Goal: Transaction & Acquisition: Purchase product/service

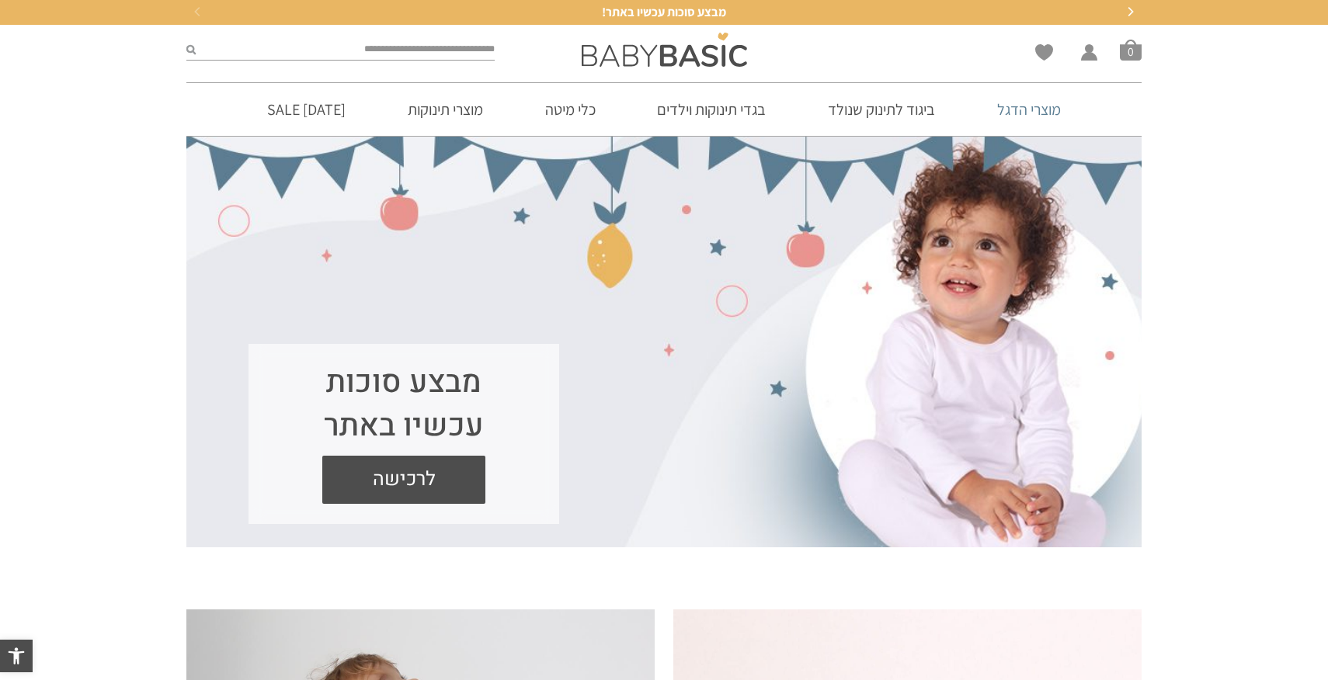
click at [1046, 116] on link "מוצרי הדגל" at bounding box center [1029, 109] width 110 height 53
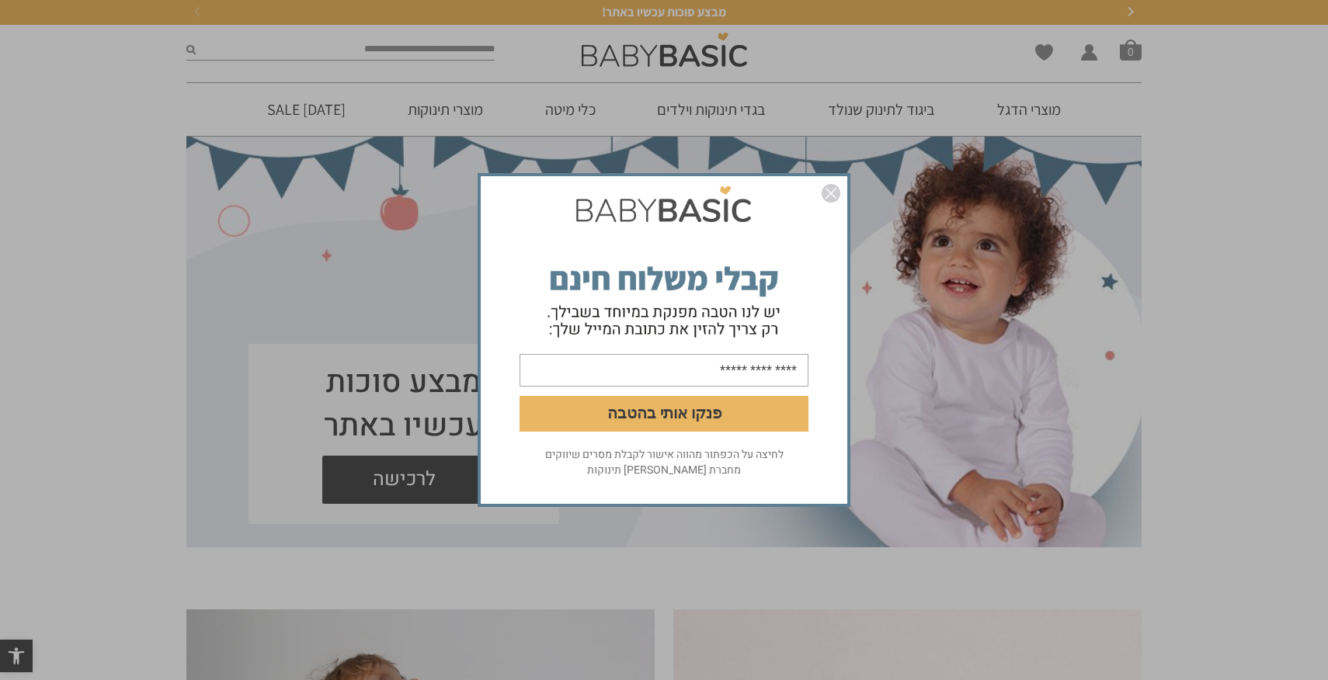
click at [832, 192] on img "סגור" at bounding box center [831, 193] width 19 height 19
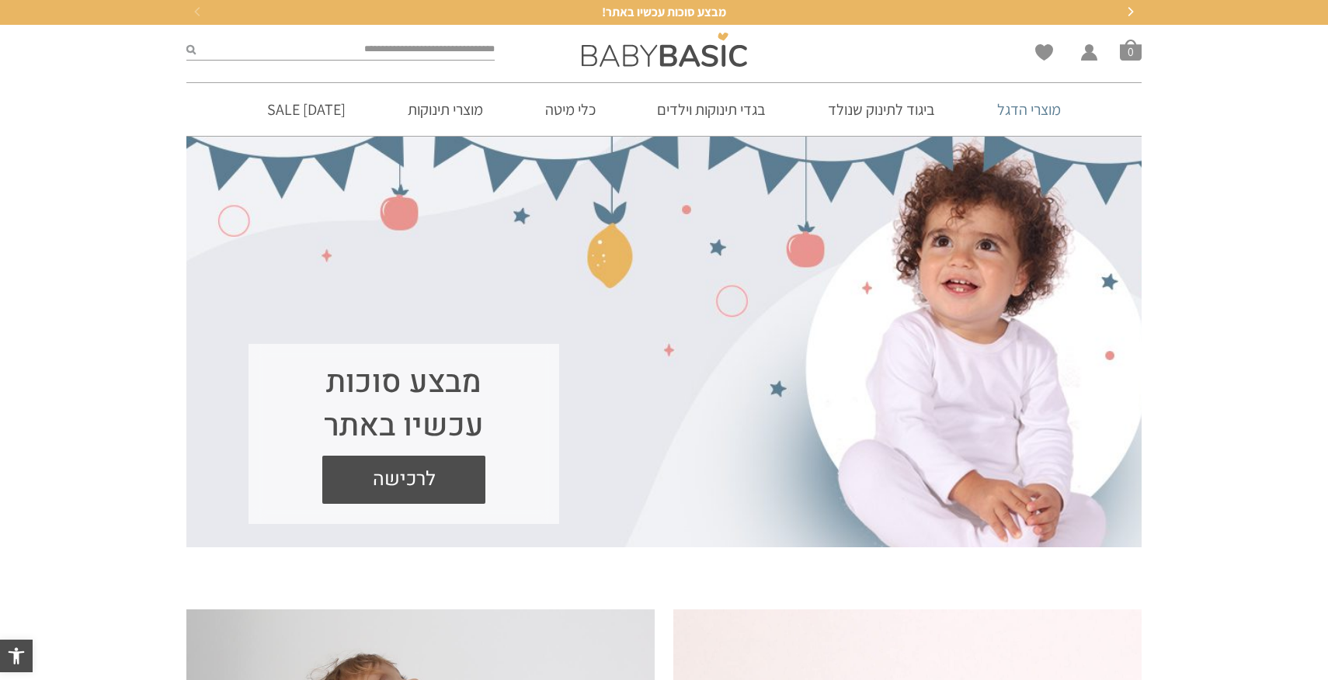
click at [1023, 113] on link "מוצרי הדגל" at bounding box center [1029, 109] width 110 height 53
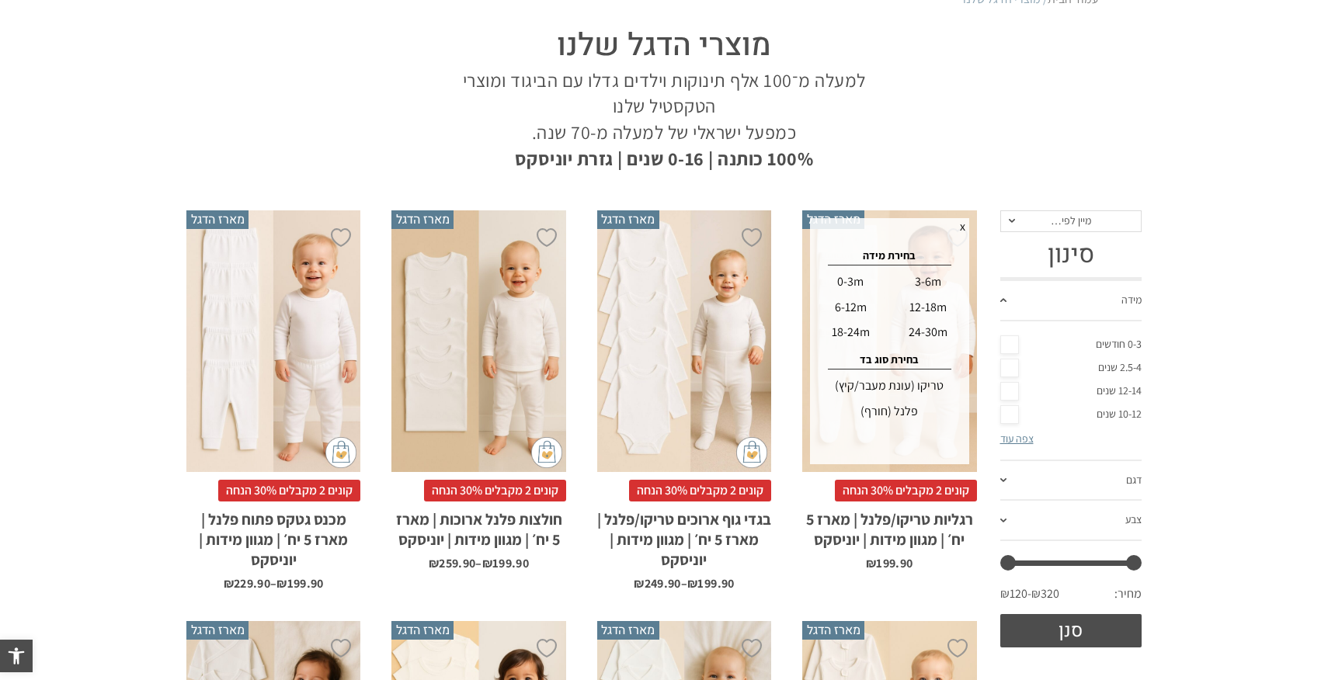
click at [920, 308] on div "12-18m" at bounding box center [928, 307] width 75 height 25
click at [911, 384] on div "טריקו (עונת מעבר/קיץ)" at bounding box center [889, 386] width 154 height 25
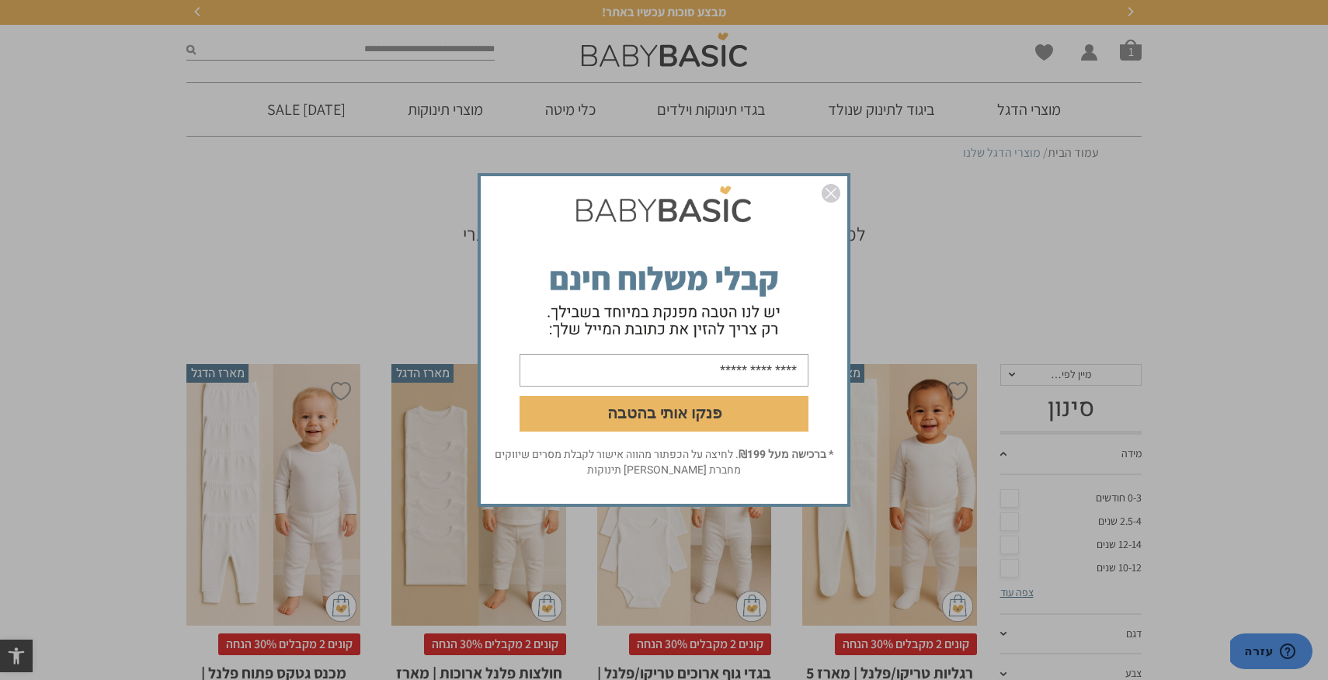
click at [835, 189] on img "סגור" at bounding box center [831, 193] width 19 height 19
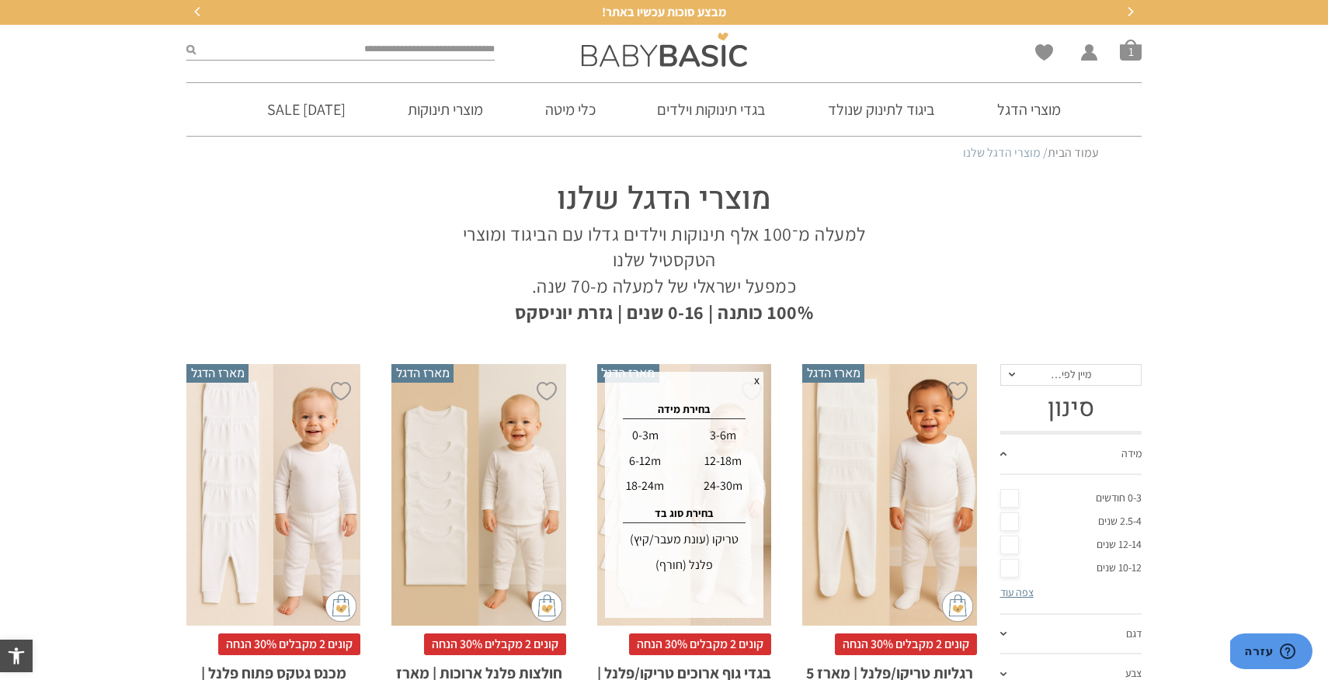
click at [728, 457] on div "12-18m" at bounding box center [722, 461] width 75 height 25
click at [709, 534] on div "טריקו (עונת מעבר/קיץ)" at bounding box center [684, 539] width 154 height 25
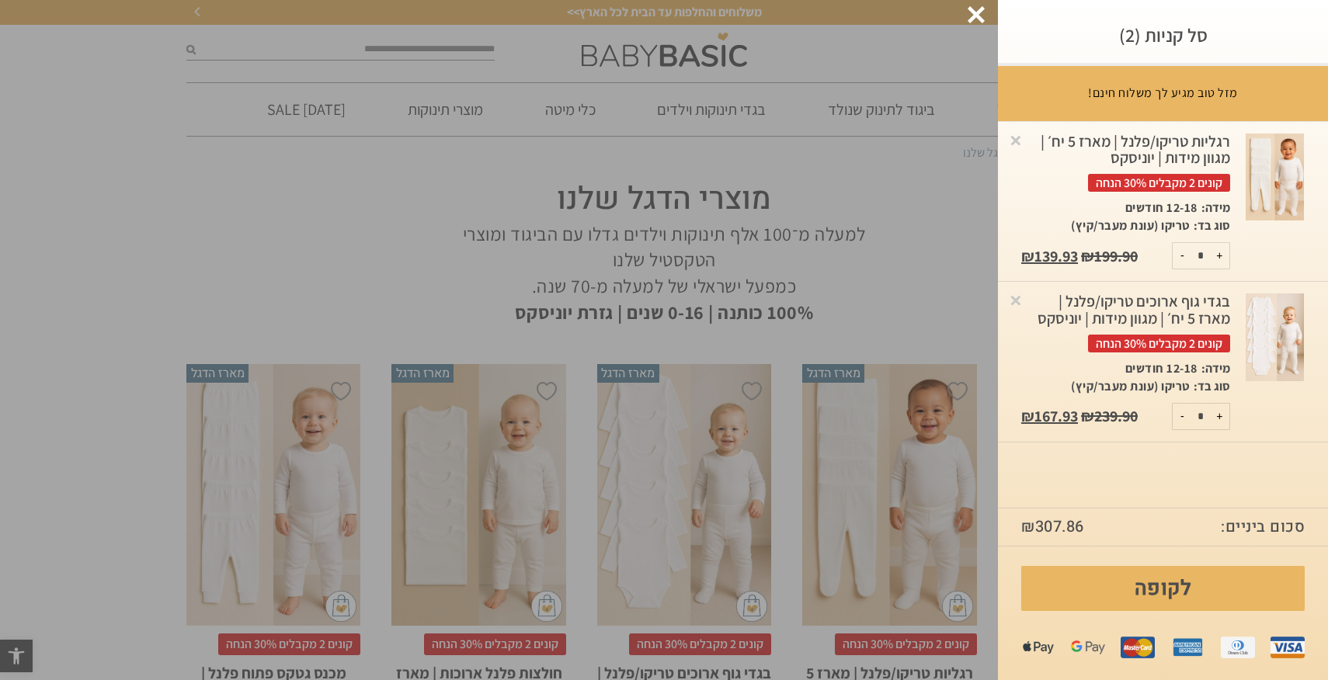
click at [970, 17] on div at bounding box center [976, 14] width 17 height 17
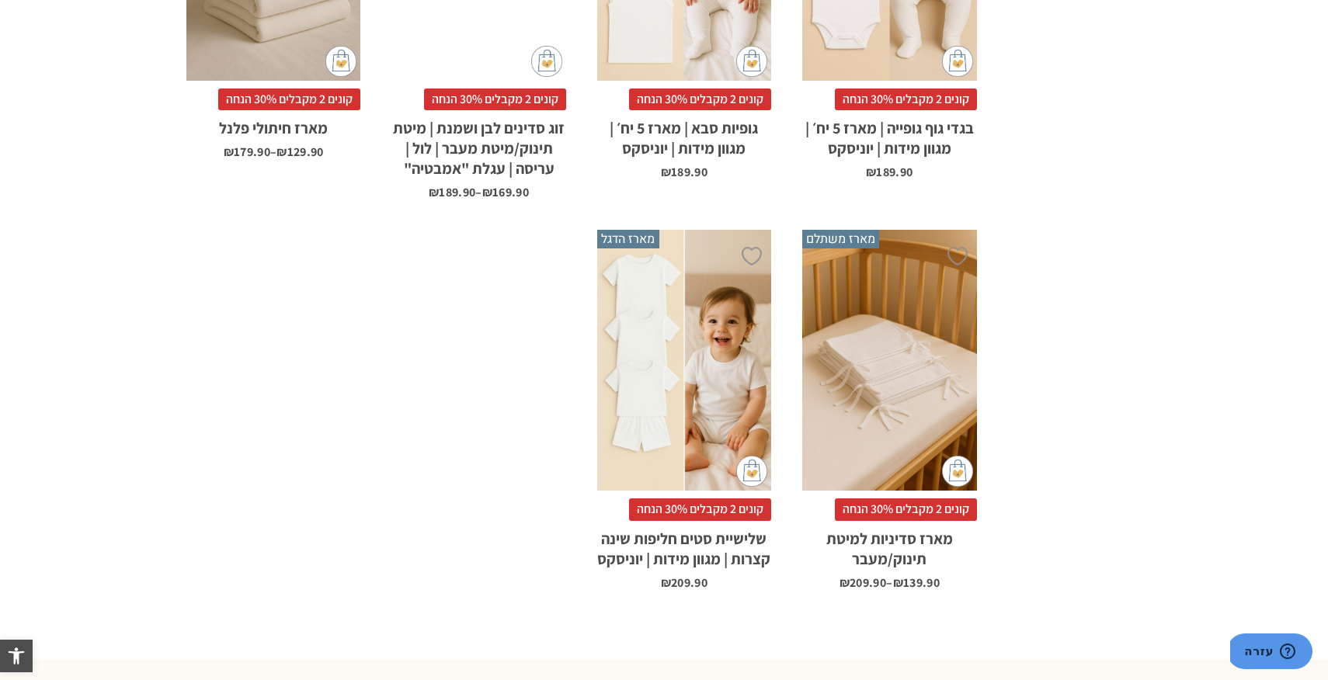
scroll to position [1371, 0]
